Goal: Find specific page/section: Find specific page/section

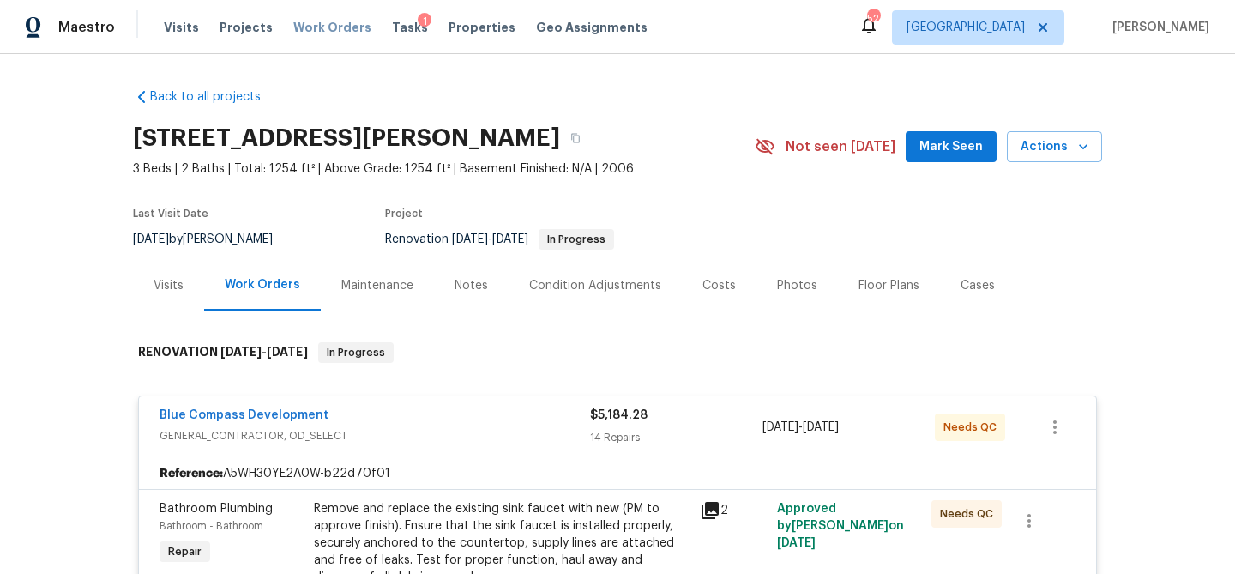
click at [333, 32] on span "Work Orders" at bounding box center [332, 27] width 78 height 17
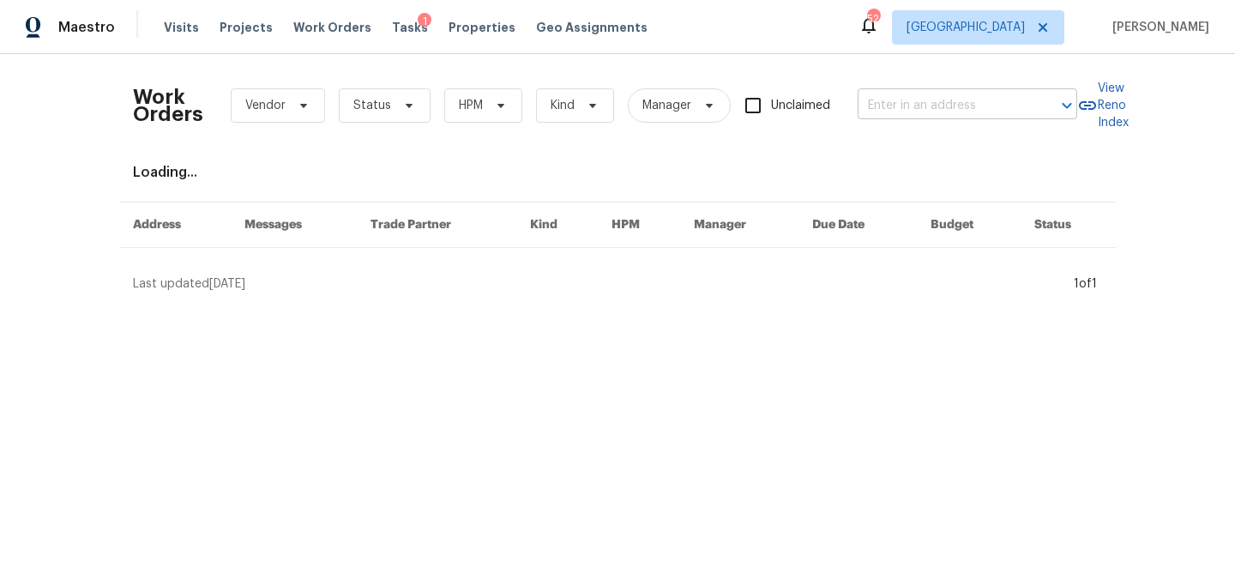
click at [938, 103] on input "text" at bounding box center [942, 106] width 171 height 27
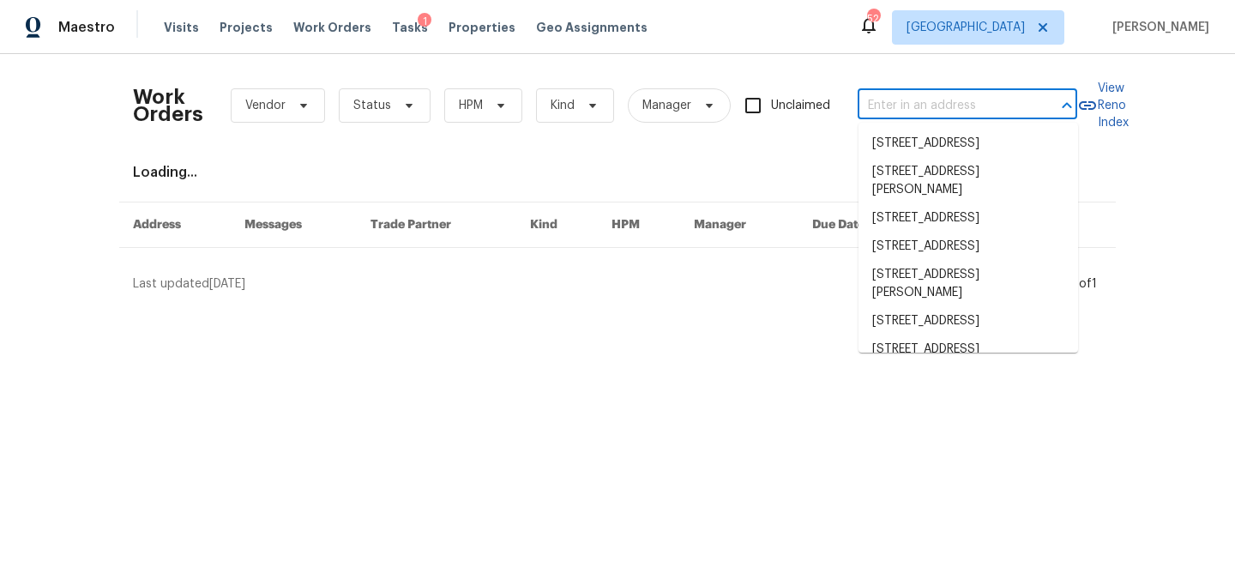
paste input "Address: [STREET_ADDRESS]"
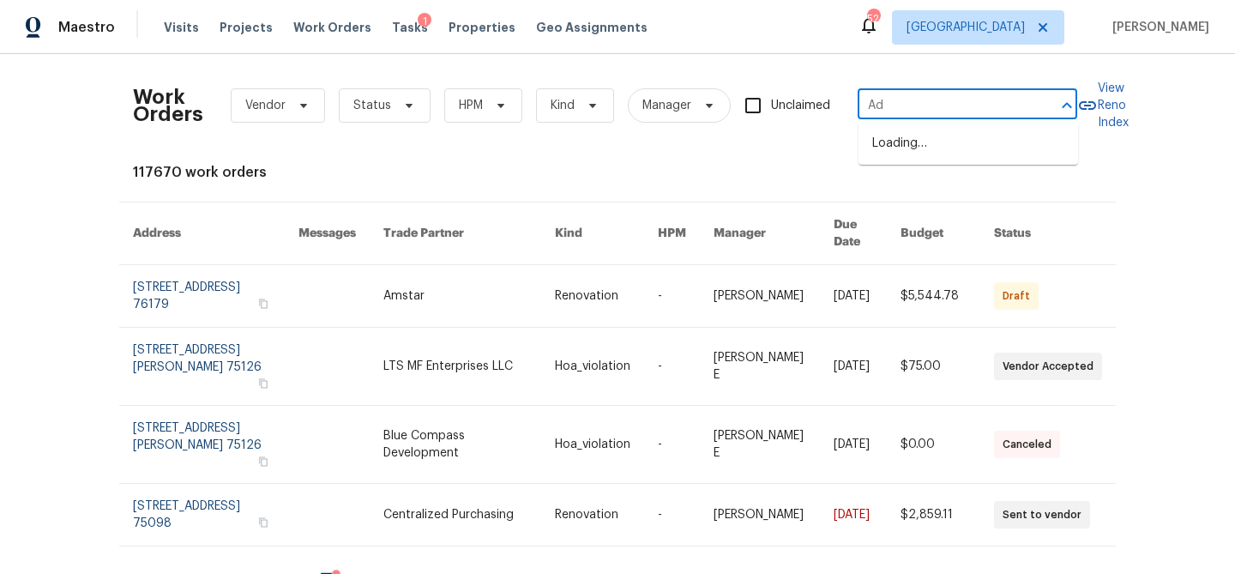
type input "A"
type input "1209 s"
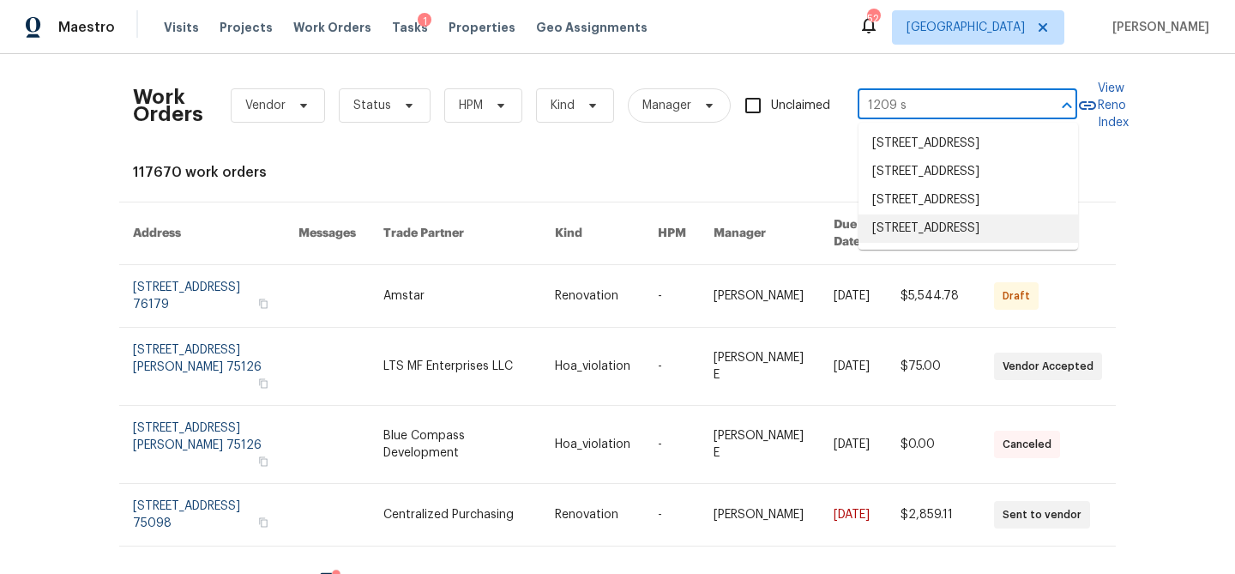
click at [959, 243] on li "[STREET_ADDRESS]" at bounding box center [968, 228] width 220 height 28
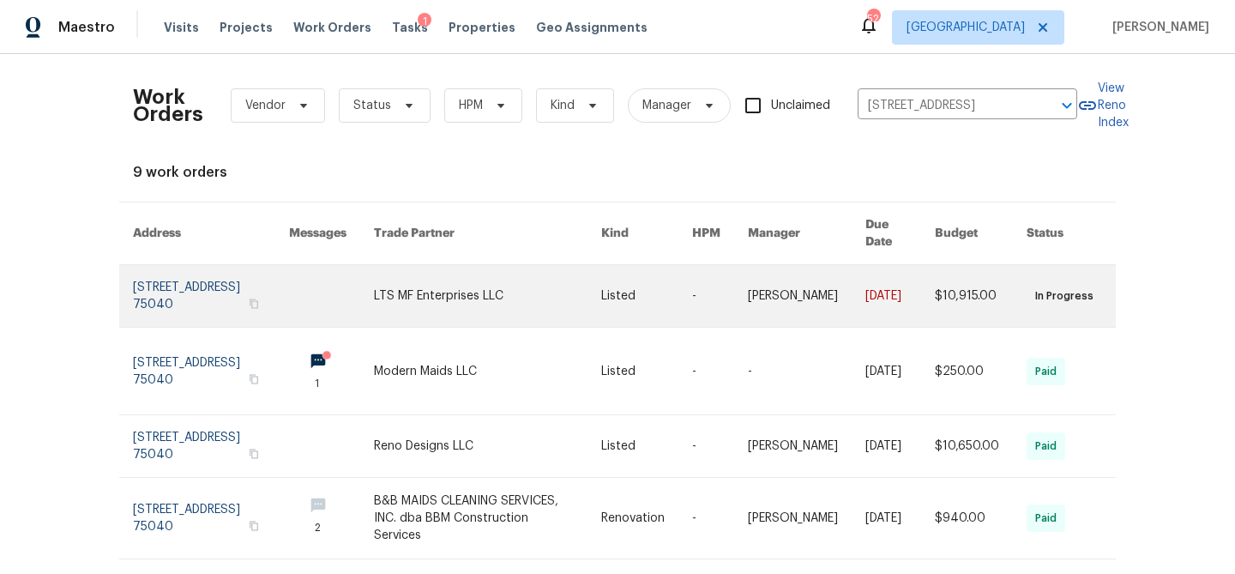
click at [559, 304] on link at bounding box center [487, 296] width 227 height 62
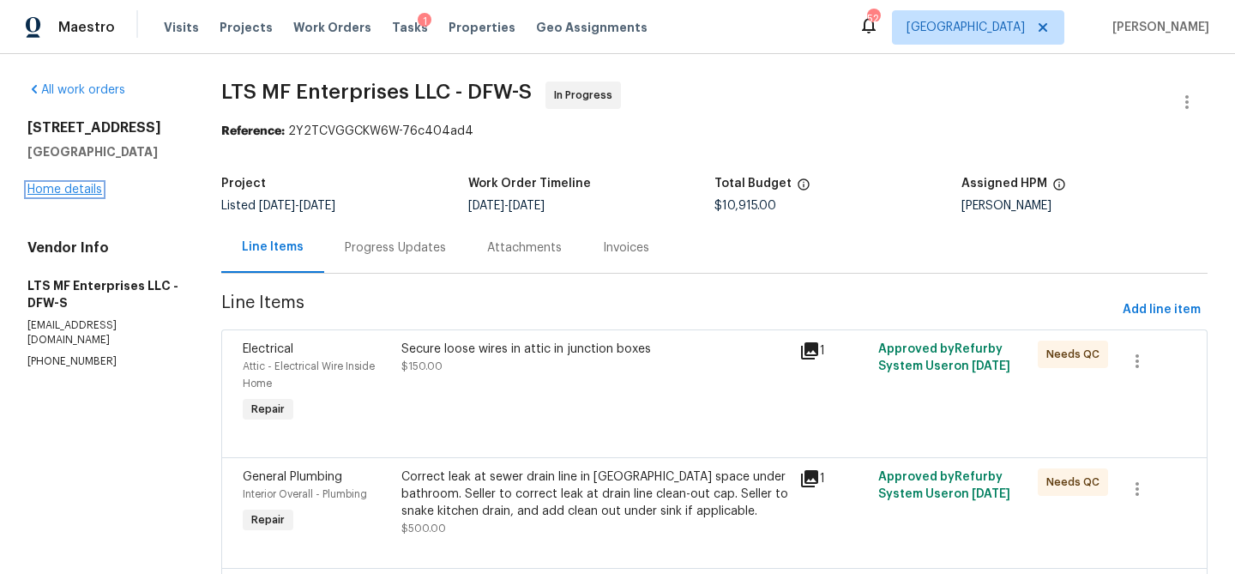
click at [96, 187] on link "Home details" at bounding box center [64, 189] width 75 height 12
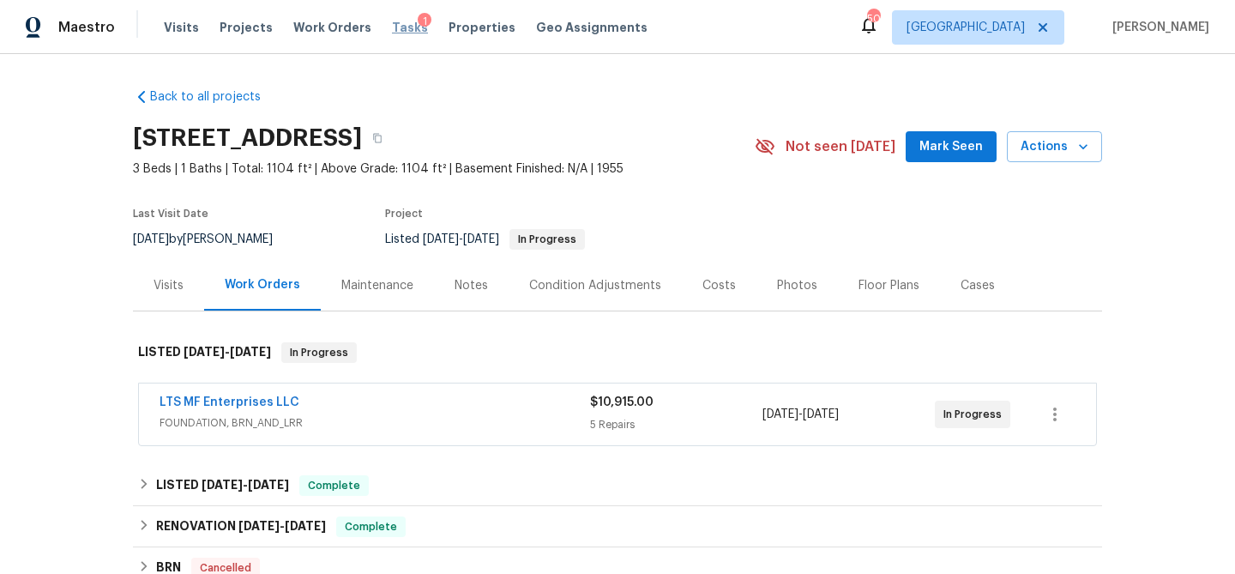
click at [392, 28] on span "Tasks" at bounding box center [410, 27] width 36 height 12
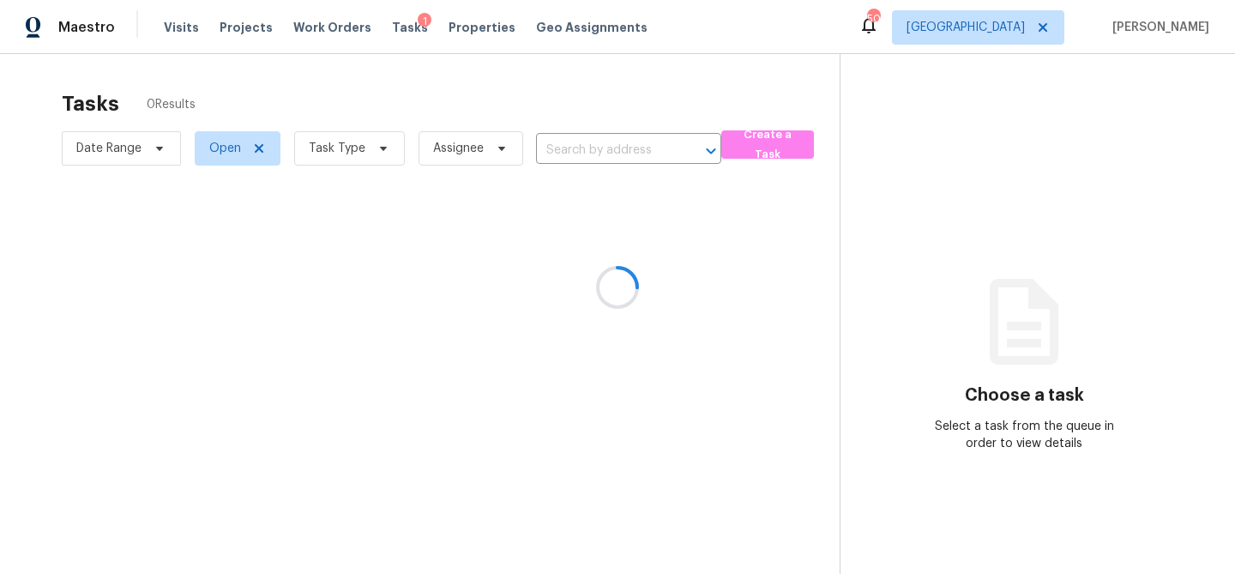
click at [375, 162] on div at bounding box center [617, 287] width 1235 height 574
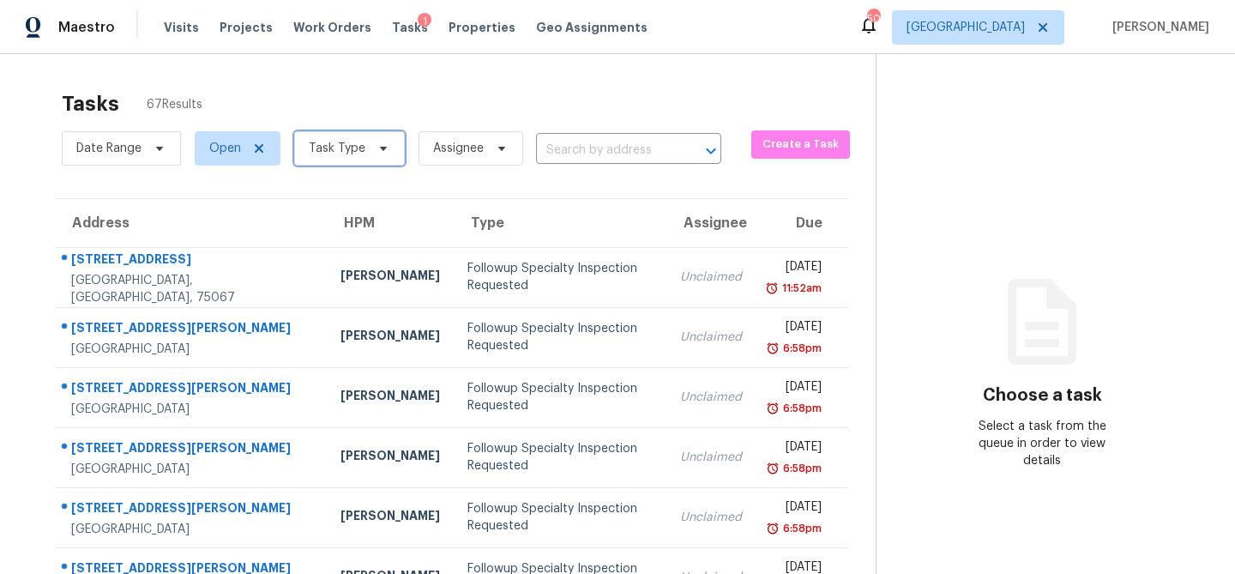
click at [376, 159] on span "Task Type" at bounding box center [349, 148] width 111 height 34
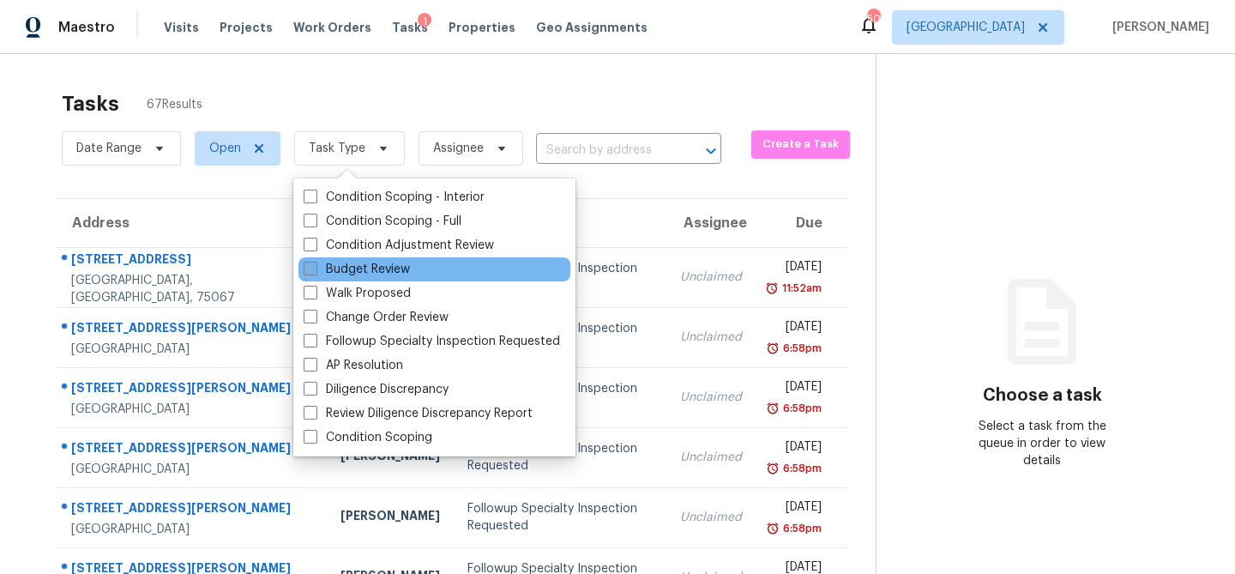
click at [354, 266] on label "Budget Review" at bounding box center [357, 269] width 106 height 17
click at [315, 266] on input "Budget Review" at bounding box center [309, 266] width 11 height 11
checkbox input "true"
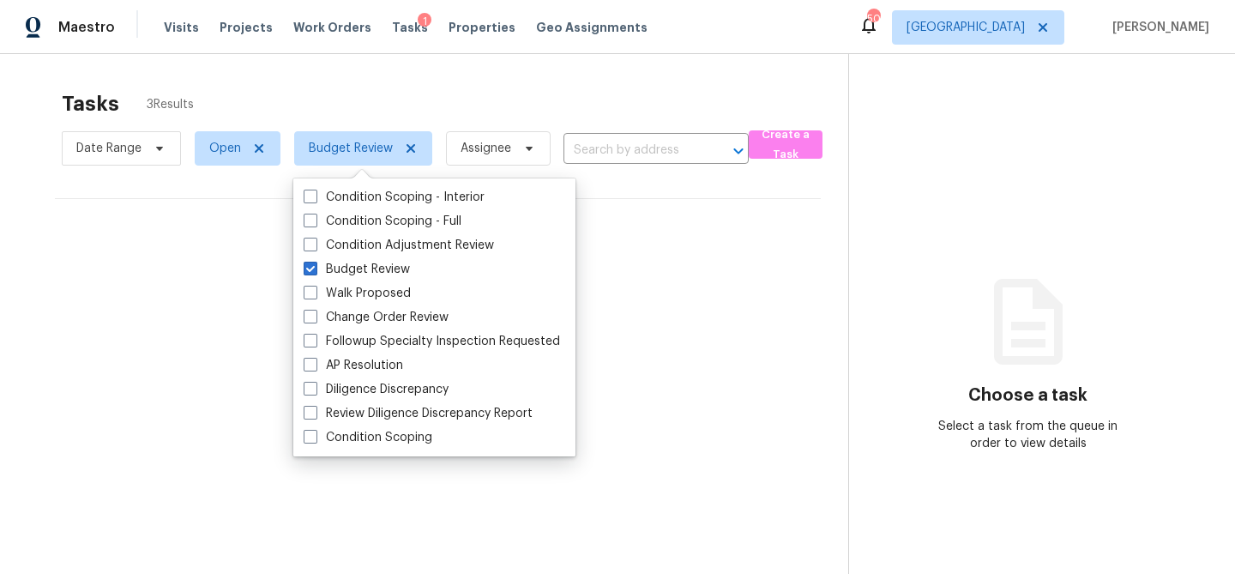
click at [372, 98] on div "Tasks 3 Results" at bounding box center [455, 103] width 786 height 45
